Goal: Task Accomplishment & Management: Complete application form

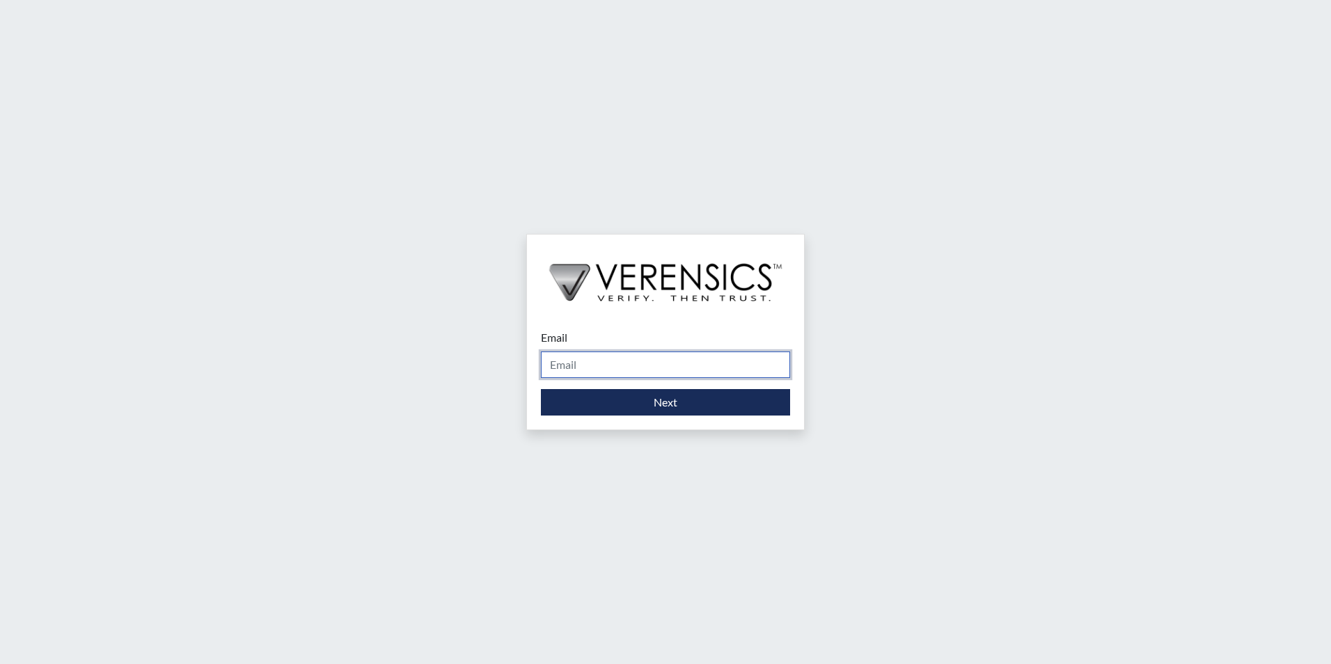
click at [605, 364] on input "Email" at bounding box center [665, 365] width 249 height 26
type input "[EMAIL_ADDRESS][PERSON_NAME][DOMAIN_NAME]"
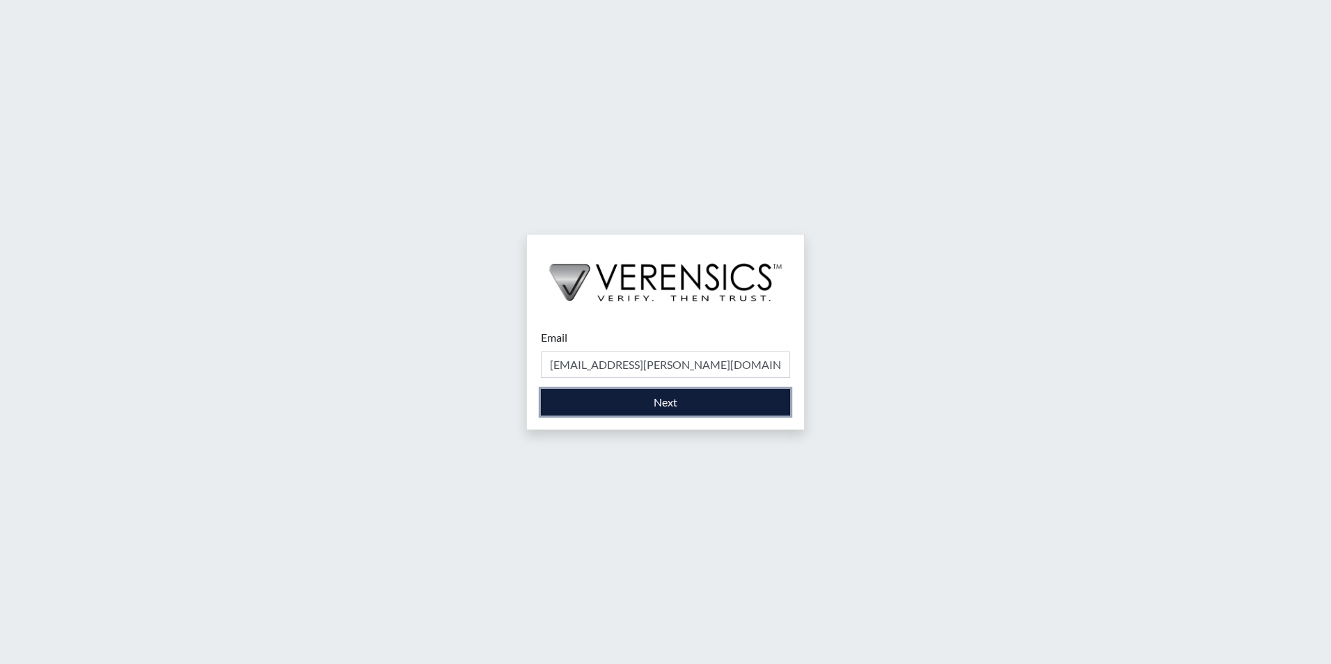
click at [626, 405] on button "Next" at bounding box center [665, 402] width 249 height 26
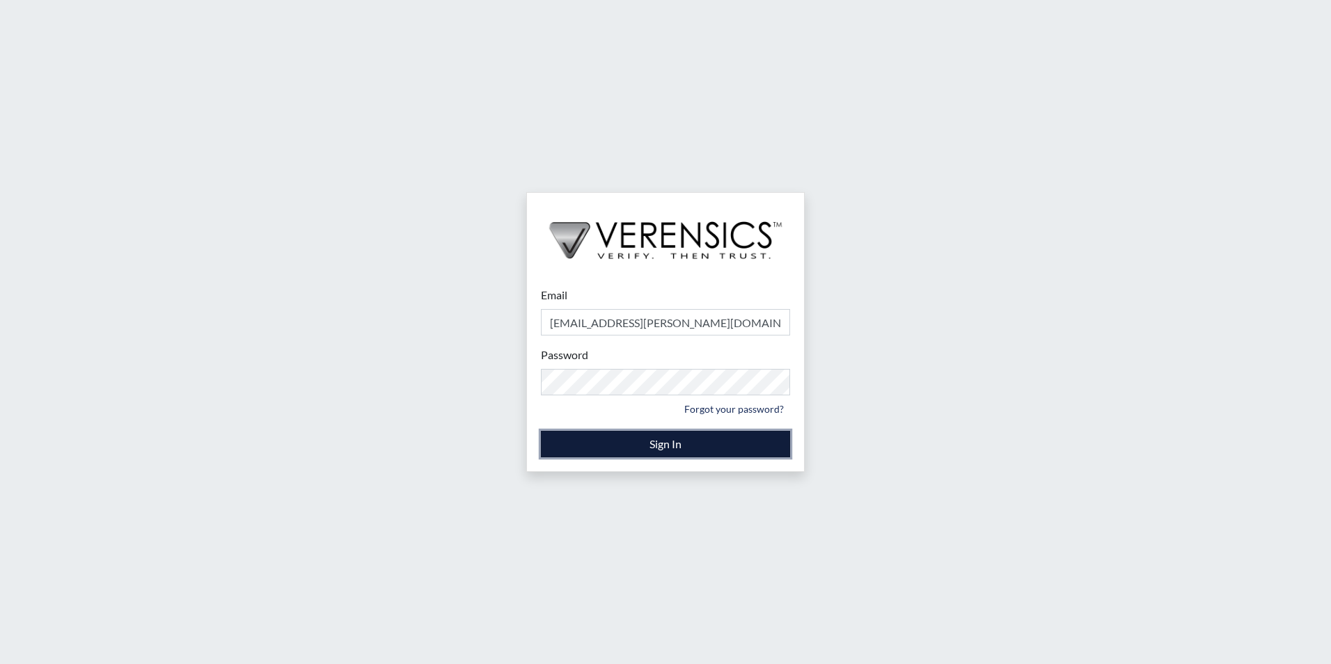
click at [611, 444] on button "Sign In" at bounding box center [665, 444] width 249 height 26
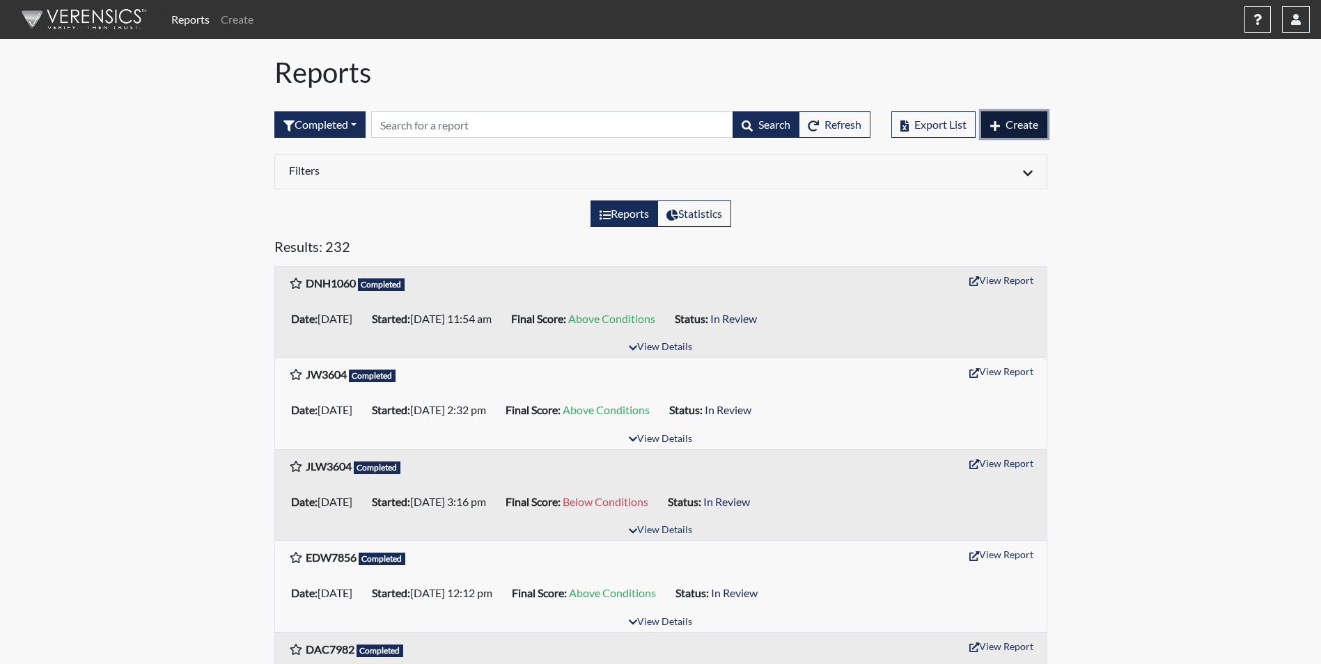
click at [1034, 119] on span "Create" at bounding box center [1022, 124] width 33 height 13
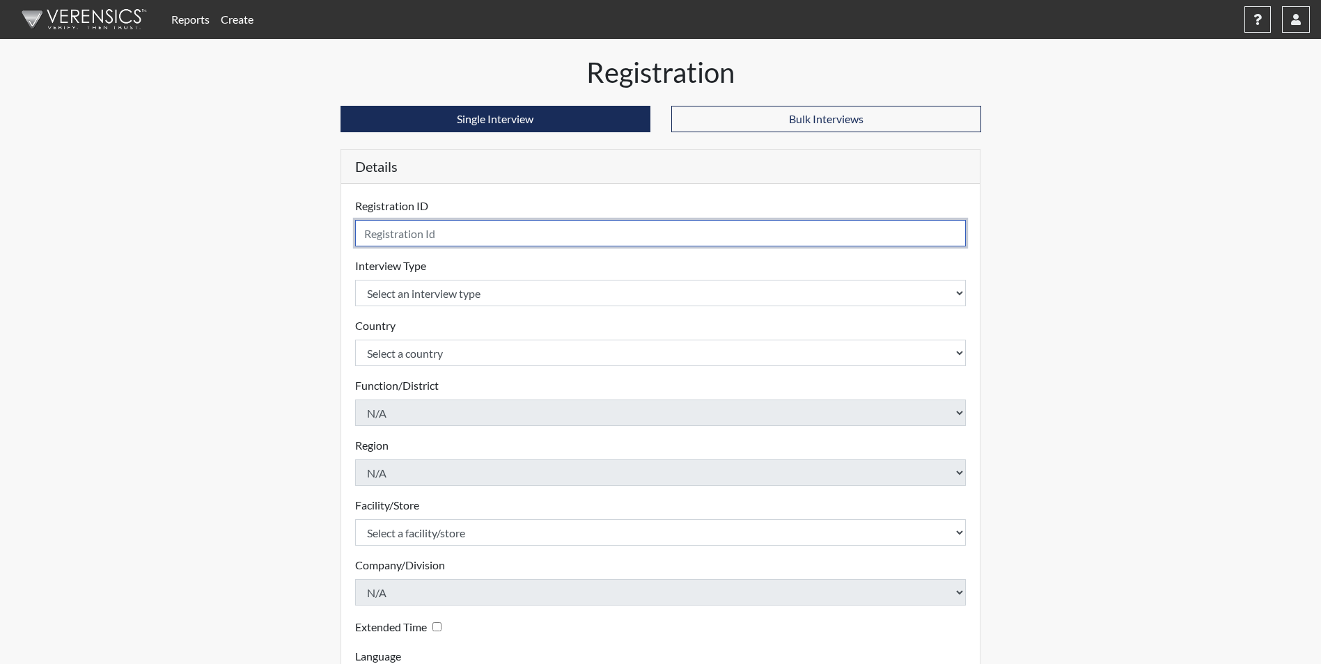
click at [411, 235] on input "text" at bounding box center [660, 233] width 611 height 26
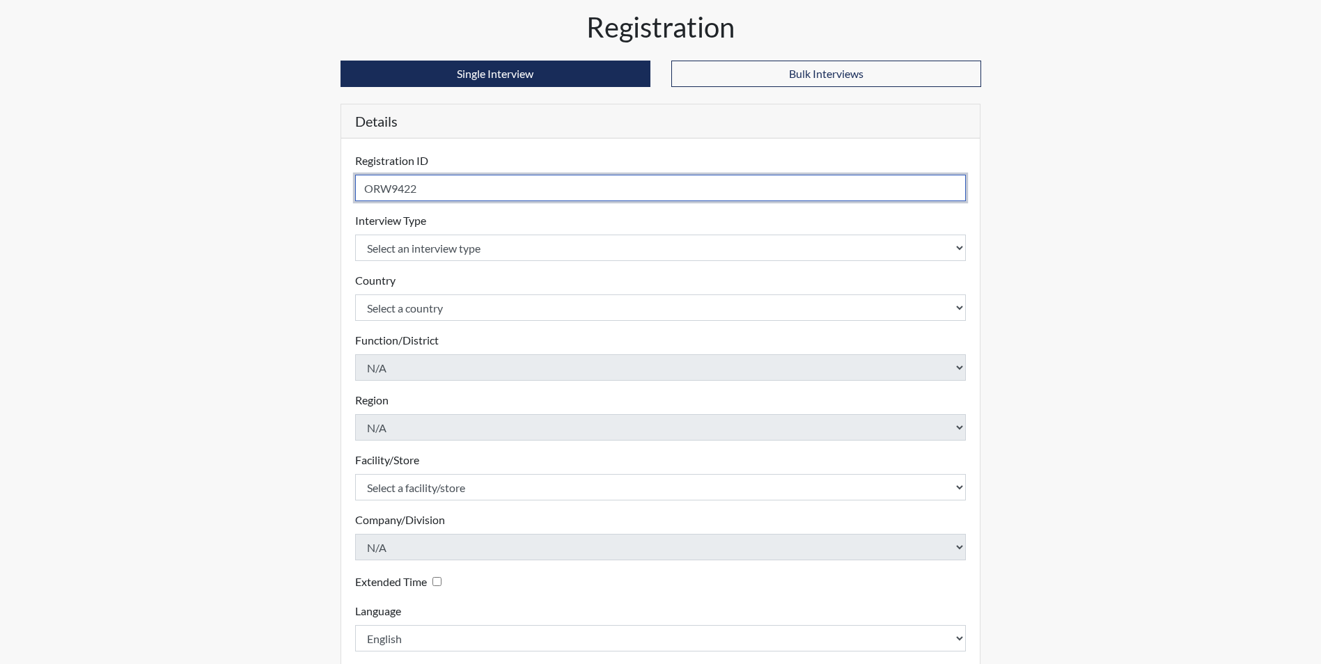
scroll to position [70, 0]
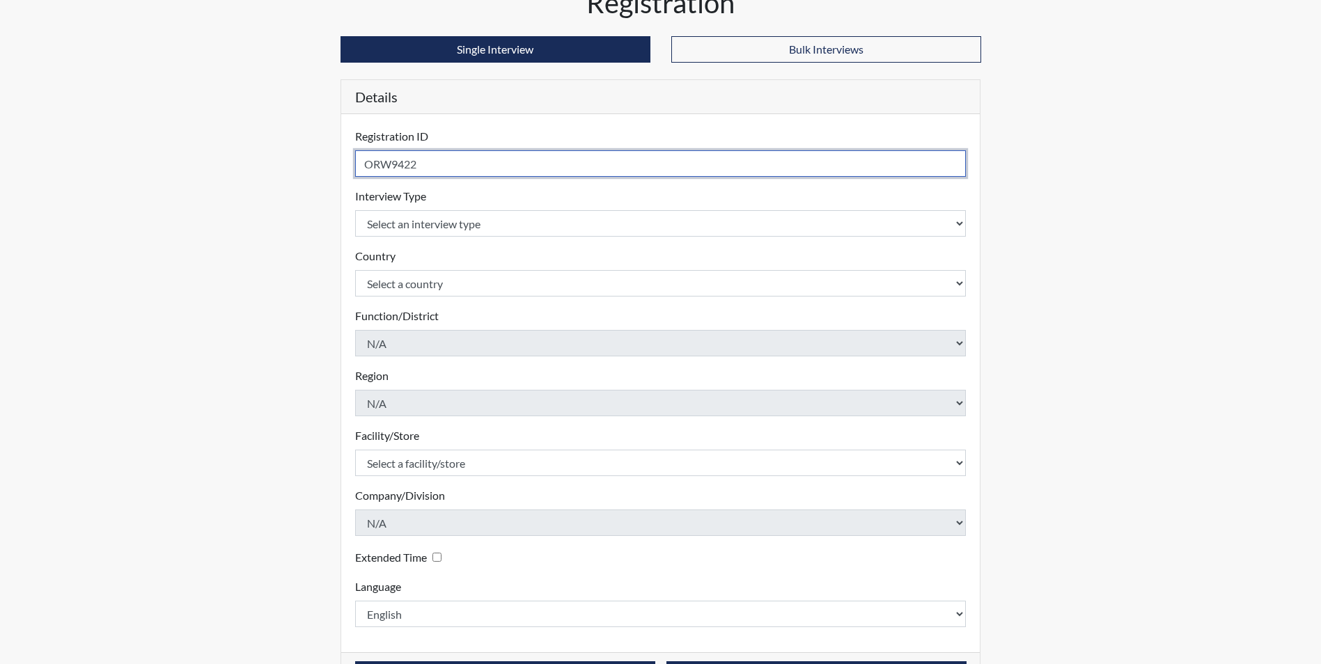
type input "ORW9422"
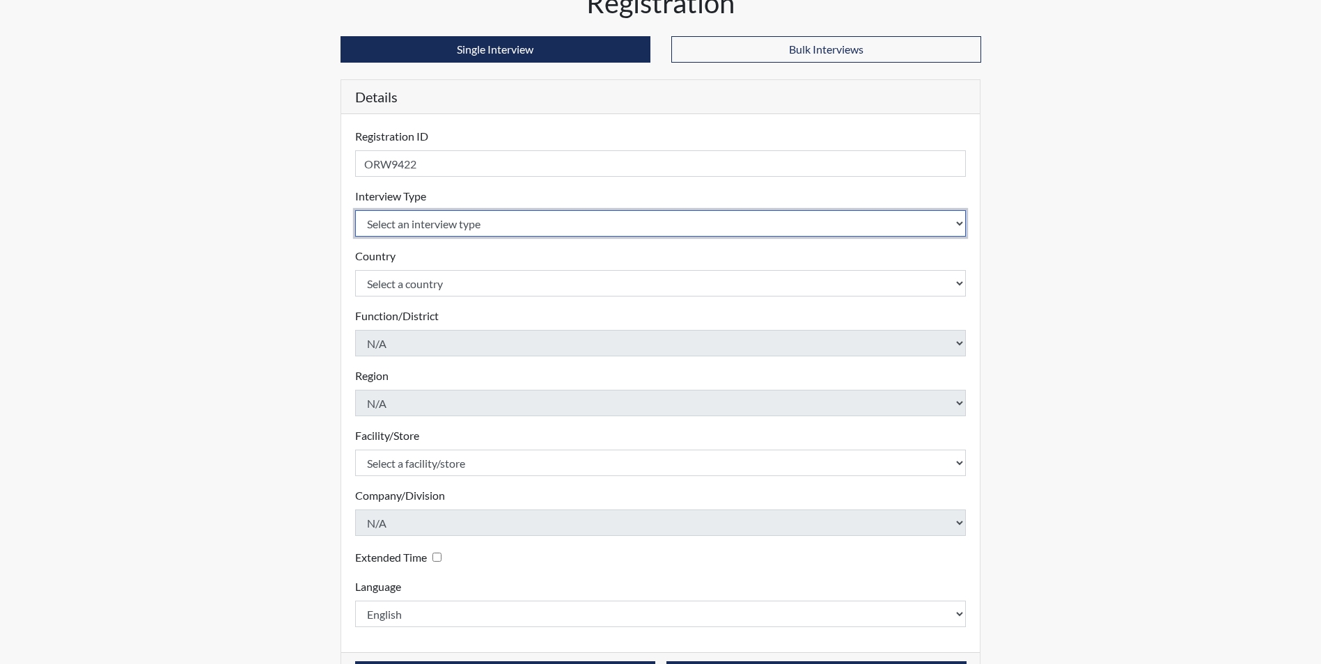
click at [464, 221] on select "Select an interview type Corrections Pre-Employment" at bounding box center [660, 223] width 611 height 26
select select "ff733e93-e1bf-11ea-9c9f-0eff0cf7eb8f"
click at [355, 210] on select "Select an interview type Corrections Pre-Employment" at bounding box center [660, 223] width 611 height 26
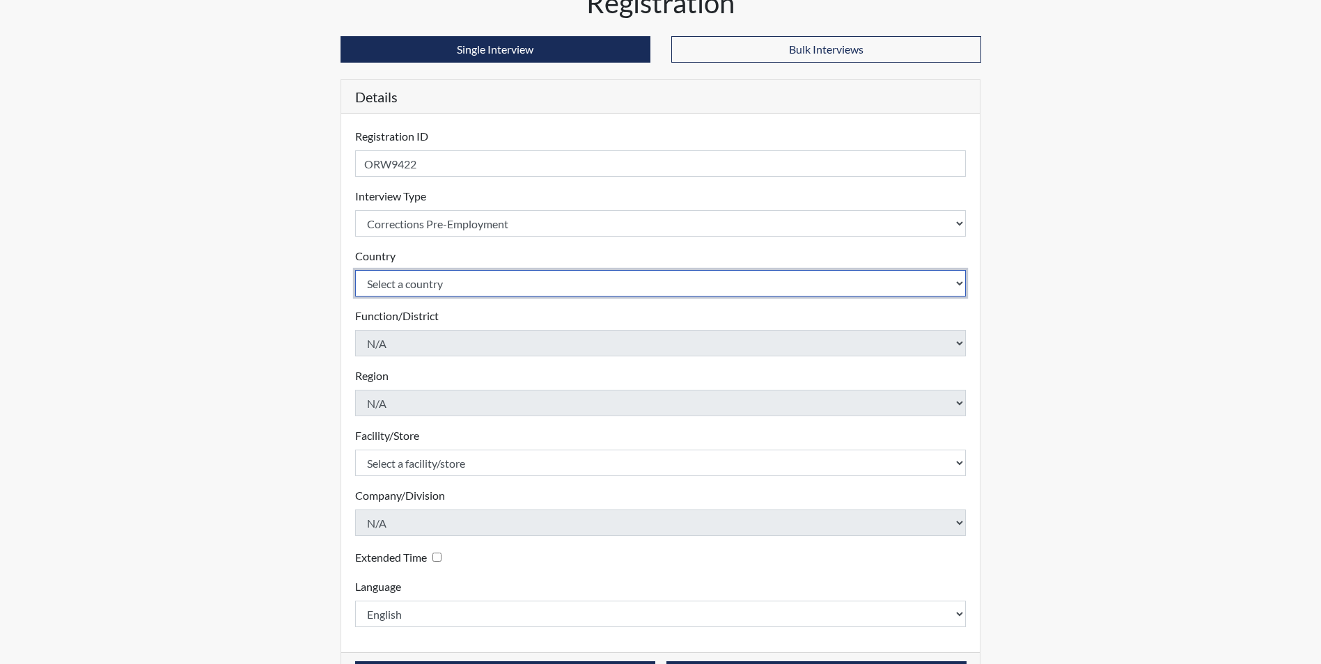
click at [438, 290] on select "Select a country [GEOGRAPHIC_DATA] [GEOGRAPHIC_DATA]" at bounding box center [660, 283] width 611 height 26
select select "united-states-of-[GEOGRAPHIC_DATA]"
click at [355, 270] on select "Select a country [GEOGRAPHIC_DATA] [GEOGRAPHIC_DATA]" at bounding box center [660, 283] width 611 height 26
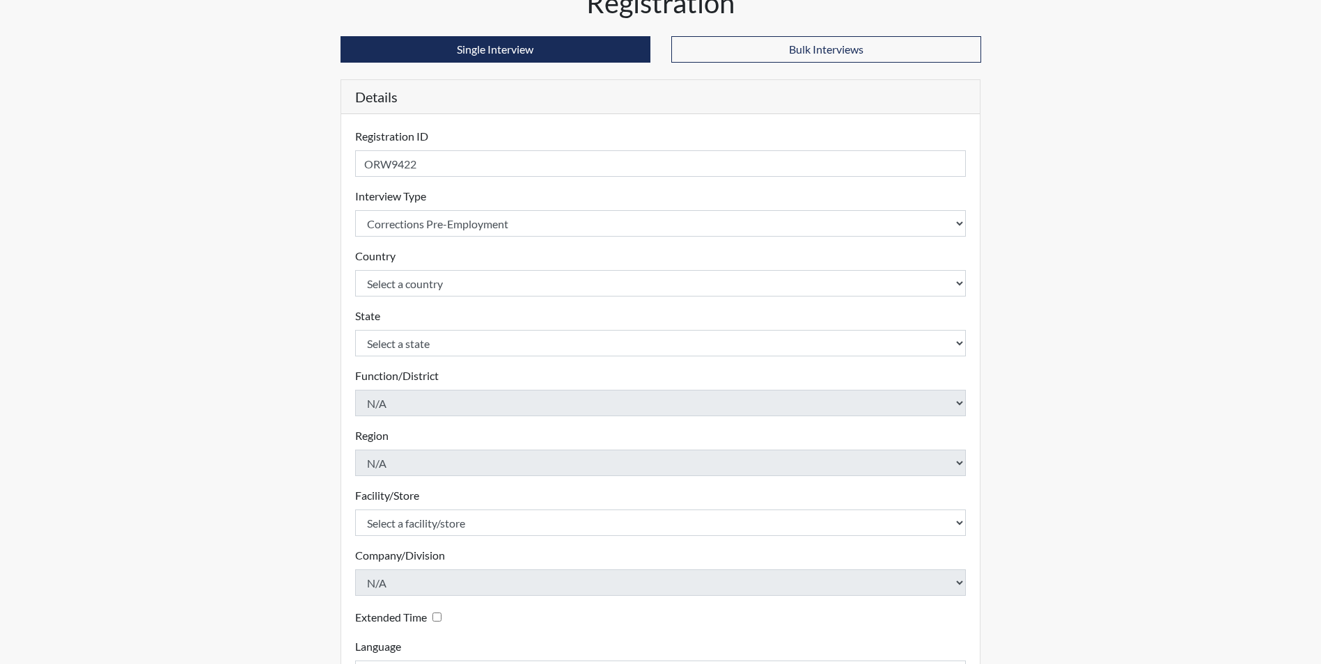
click at [322, 299] on div "Registration Single Interview Bulk Interviews Details Registration ID ORW9422 P…" at bounding box center [661, 380] width 794 height 788
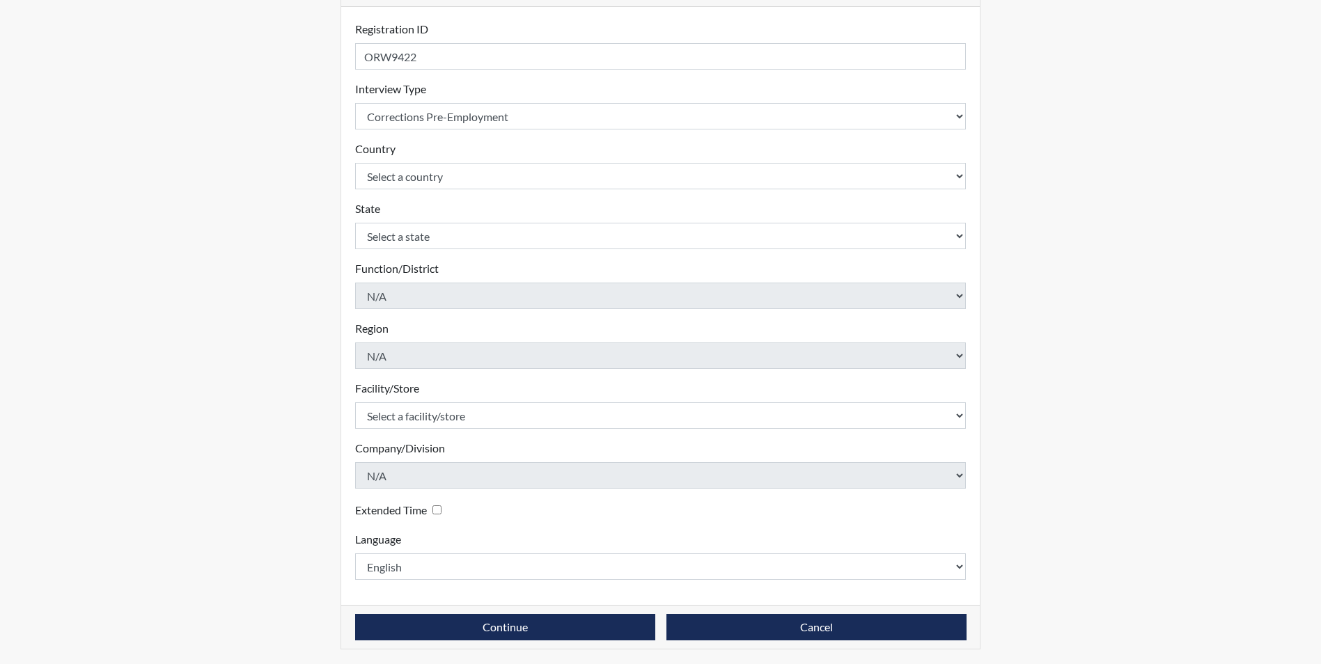
scroll to position [179, 0]
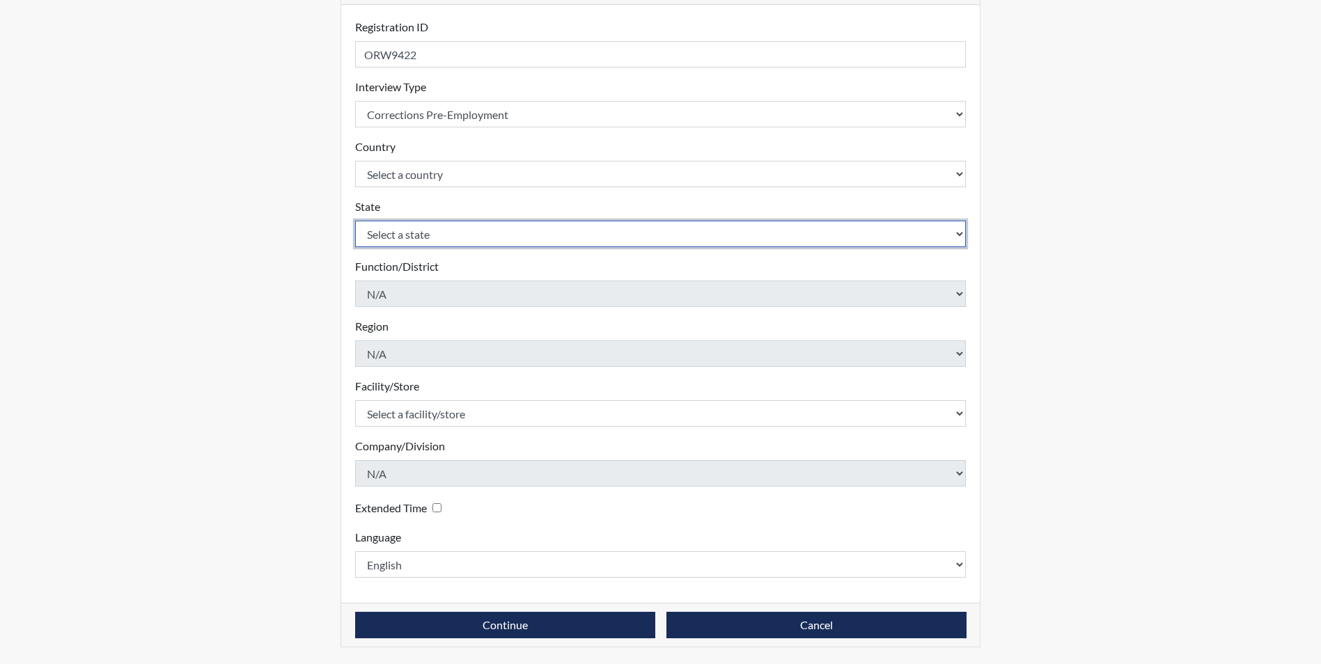
click at [384, 229] on select "Select a state [US_STATE] [US_STATE] [US_STATE] [US_STATE] [US_STATE] [US_STATE…" at bounding box center [660, 234] width 611 height 26
select select "GA"
click at [355, 221] on select "Select a state [US_STATE] [US_STATE] [US_STATE] [US_STATE] [US_STATE] [US_STATE…" at bounding box center [660, 234] width 611 height 26
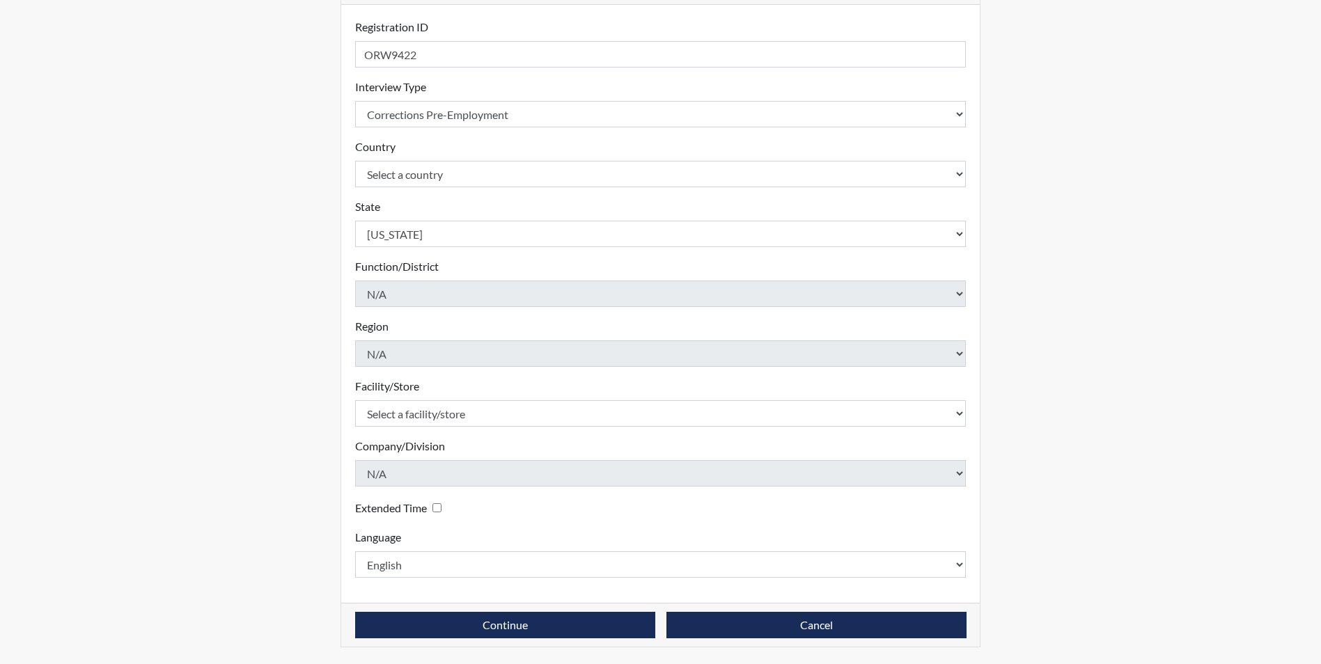
click at [297, 390] on div "Registration Single Interview Bulk Interviews Details Registration ID ORW9422 P…" at bounding box center [661, 271] width 794 height 788
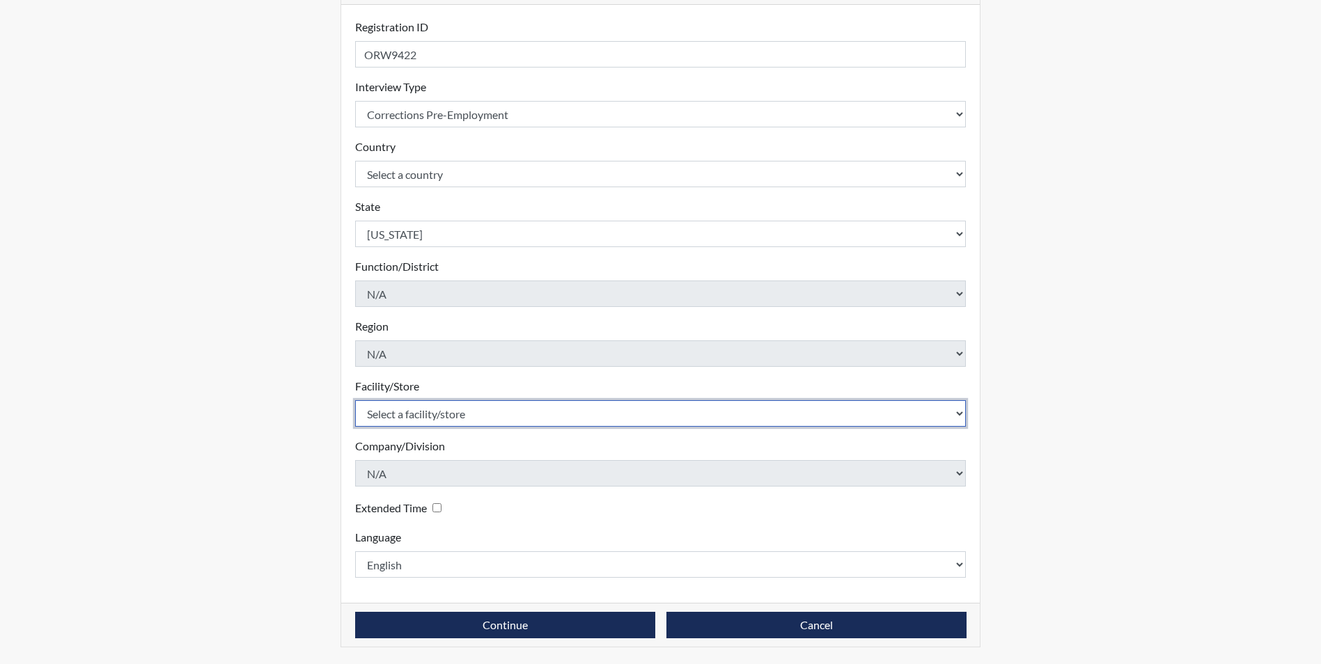
click at [455, 415] on select "Select a facility/store Augusta SMP" at bounding box center [660, 413] width 611 height 26
select select "171ae632-e4c4-4d72-8399-7d980dd64d0f"
click at [355, 400] on select "Select a facility/store Augusta SMP" at bounding box center [660, 413] width 611 height 26
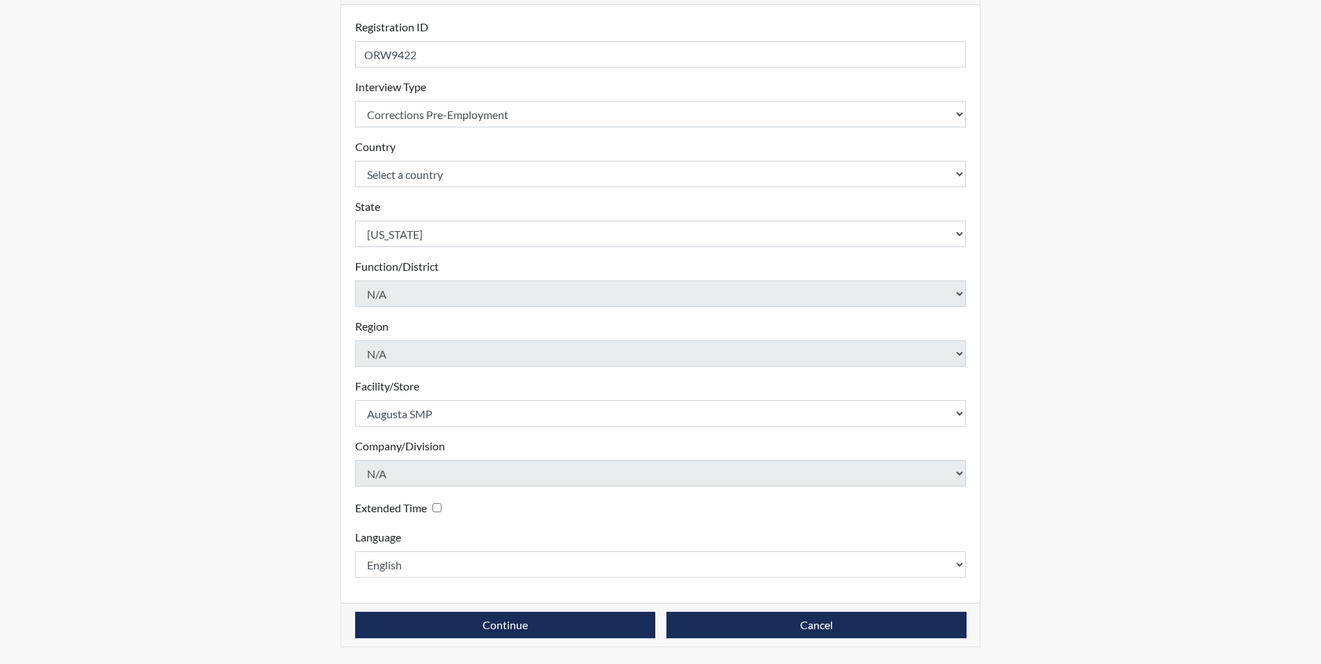
click at [315, 419] on div "Registration Single Interview Bulk Interviews Details Registration ID ORW9422 P…" at bounding box center [661, 271] width 794 height 788
click at [510, 617] on button "Continue" at bounding box center [505, 625] width 300 height 26
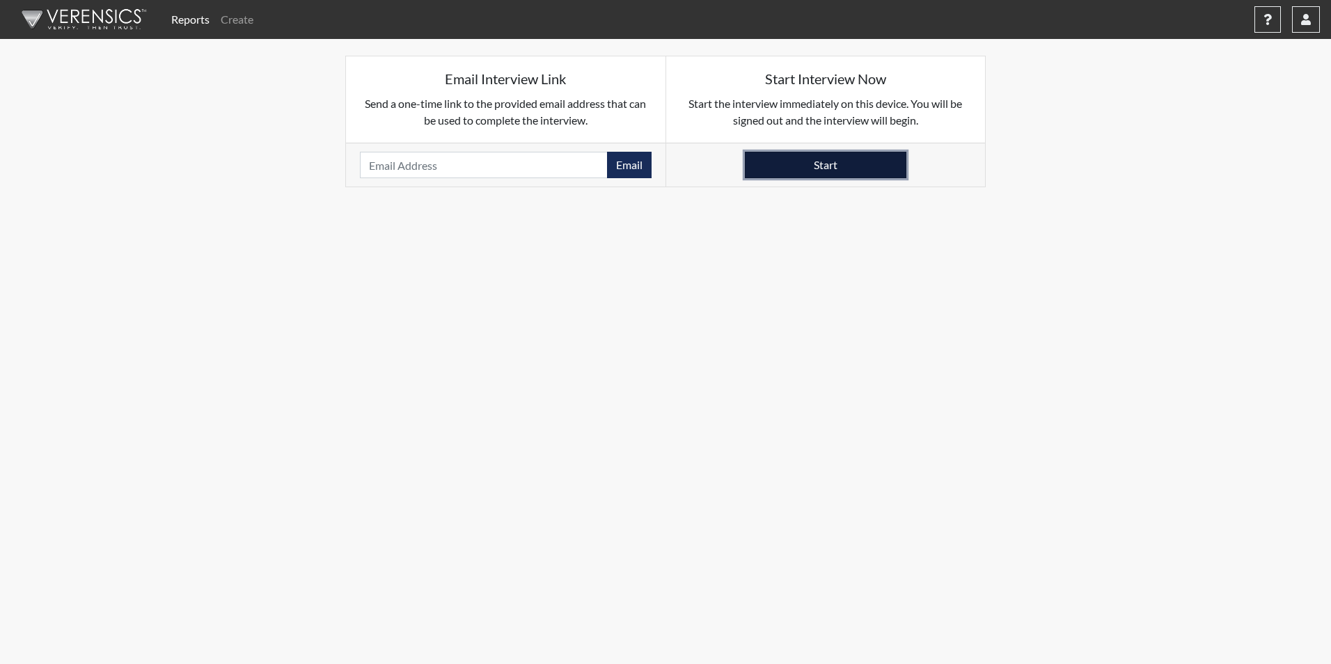
click at [805, 164] on button "Start" at bounding box center [826, 165] width 162 height 26
